Goal: Information Seeking & Learning: Learn about a topic

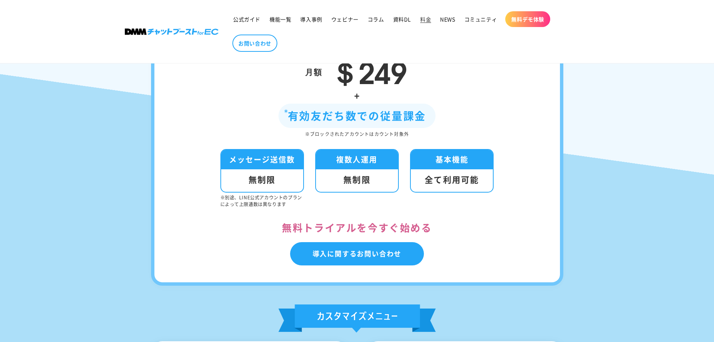
scroll to position [150, 0]
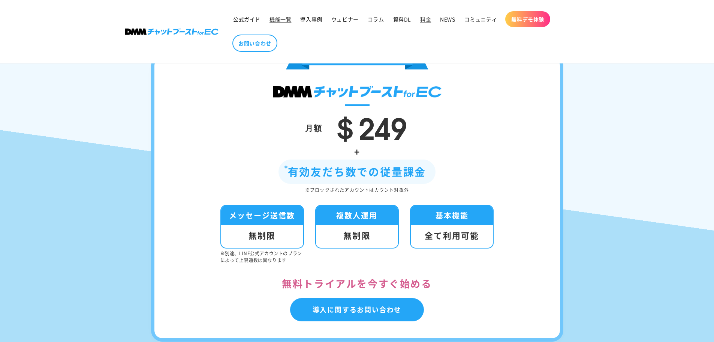
click at [287, 20] on span "機能一覧" at bounding box center [281, 19] width 22 height 7
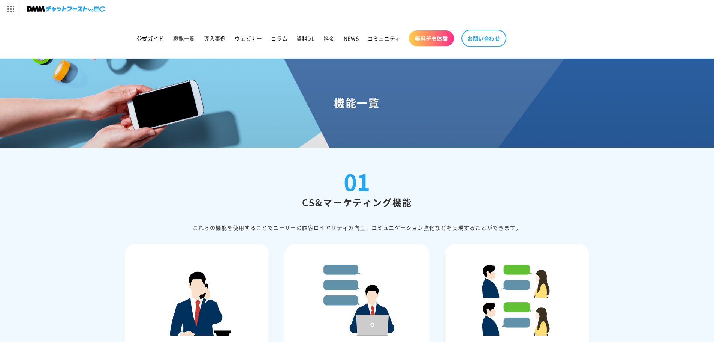
click at [326, 37] on span "料金" at bounding box center [329, 38] width 11 height 7
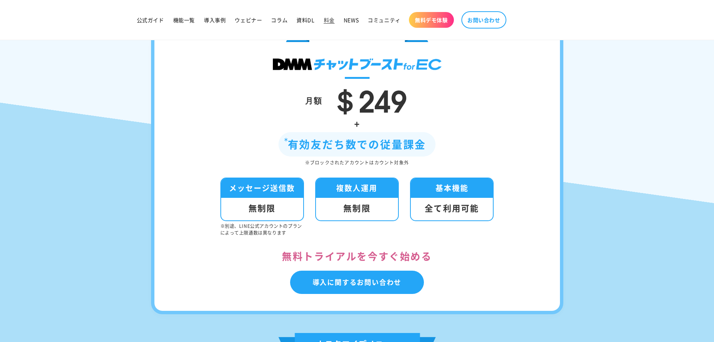
scroll to position [262, 0]
